Goal: Information Seeking & Learning: Learn about a topic

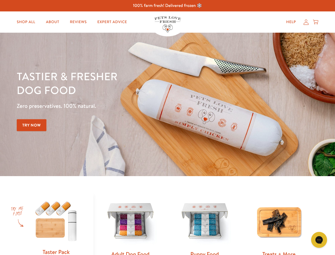
click at [167, 127] on div "Tastier & fresher dog food Zero preservatives. 100% natural. Try Now" at bounding box center [117, 104] width 201 height 70
click at [319, 240] on icon "Gorgias live chat" at bounding box center [319, 239] width 5 height 5
